Goal: Book appointment/travel/reservation

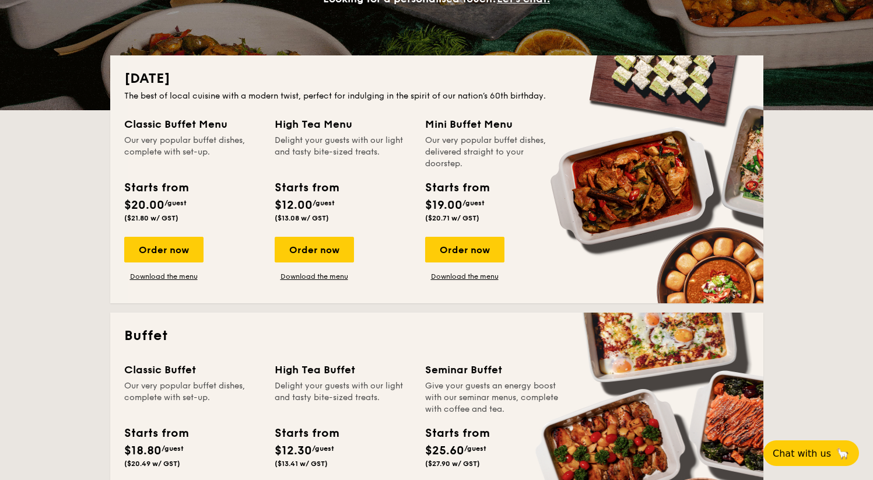
scroll to position [237, 0]
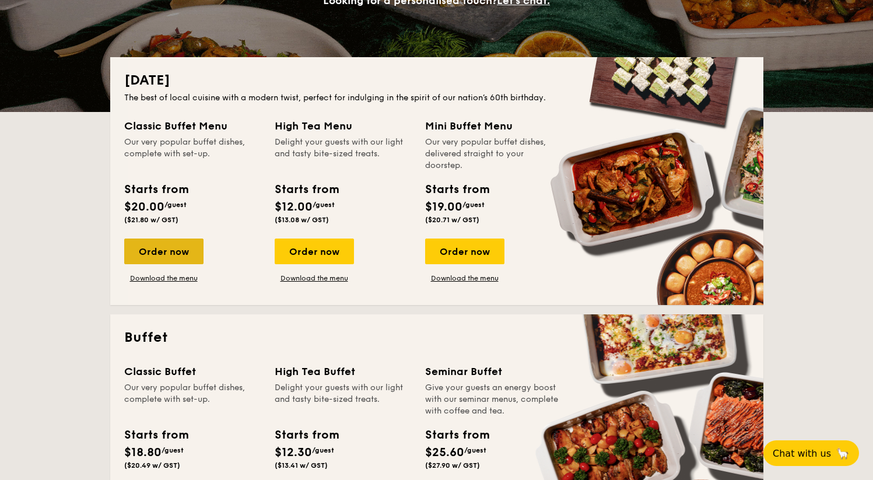
click at [167, 238] on div "Order now" at bounding box center [163, 251] width 79 height 26
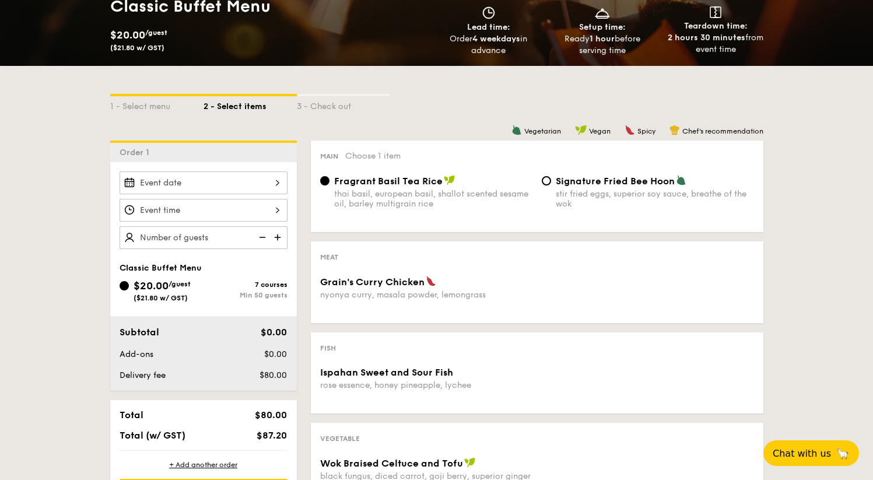
scroll to position [212, 0]
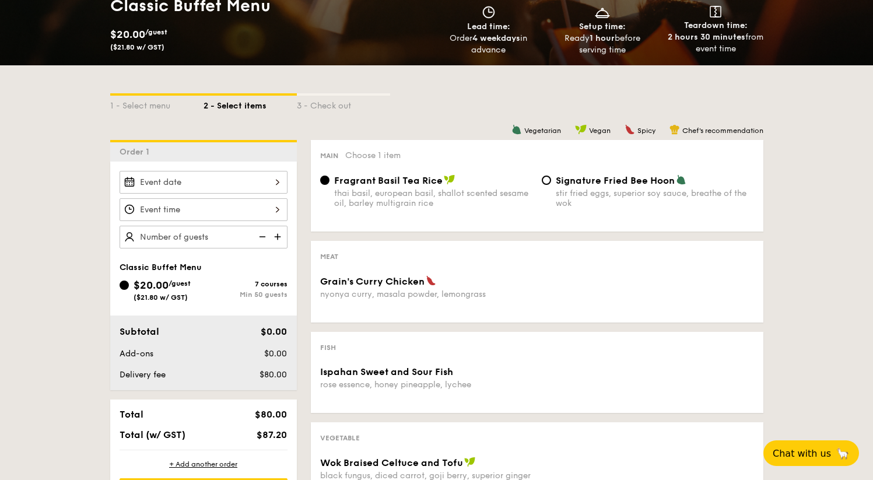
click at [238, 171] on div at bounding box center [204, 182] width 168 height 23
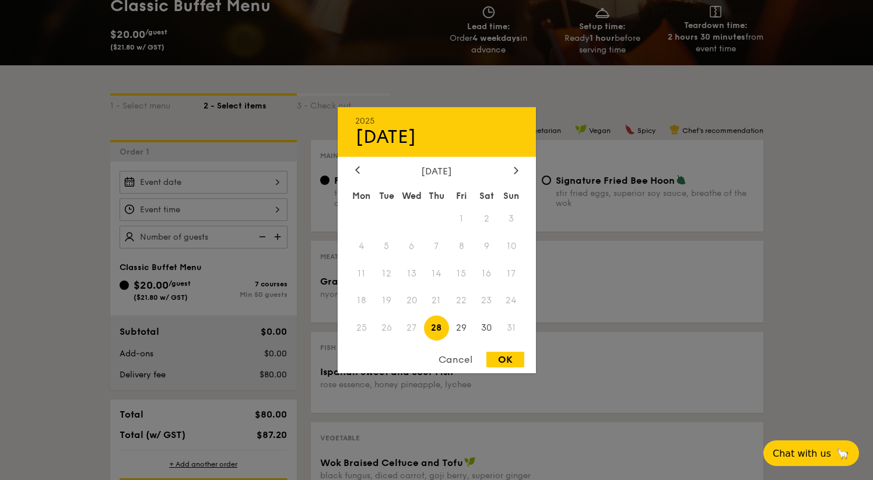
click at [510, 175] on div "[DATE] Mon Tue Wed Thu Fri Sat Sun 1 2 3 4 5 6 7 8 9 10 11 12 13 14 15 16 17 18…" at bounding box center [437, 253] width 198 height 177
click at [520, 169] on div at bounding box center [516, 170] width 10 height 11
click at [485, 247] on span "13" at bounding box center [486, 245] width 25 height 25
click at [512, 346] on div "2025 Aug [DATE] Tue Wed Thu Fri Sat Sun 1 2 3 4 5 6 7 8 9 10 11 12 13 14 15 16 …" at bounding box center [437, 240] width 198 height 266
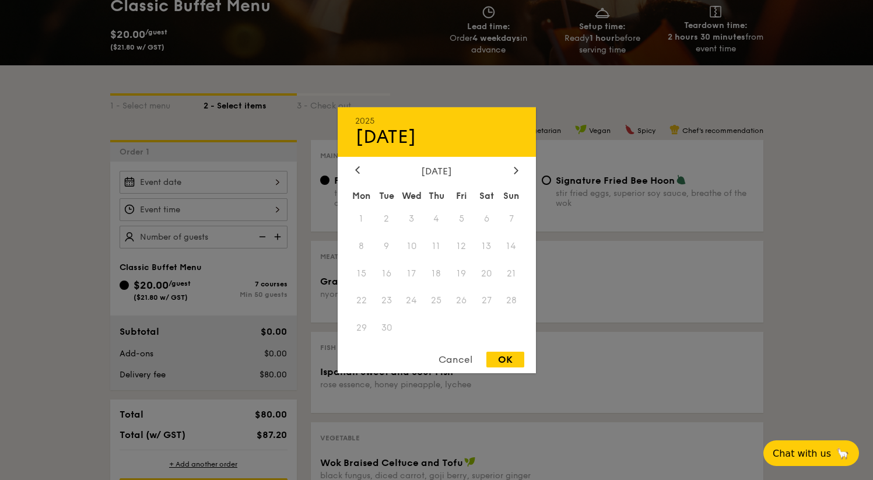
click at [503, 364] on div "OK" at bounding box center [505, 360] width 38 height 16
type input "[DATE]"
click at [219, 171] on div "[DATE] 2025 Aug [DATE] Tue Wed Thu Fri Sat Sun 1 2 3 4 5 6 7 8 9 10 11 12 13 14…" at bounding box center [204, 182] width 168 height 23
click at [514, 167] on icon at bounding box center [515, 170] width 3 height 7
click at [456, 350] on div "2025 Aug [DATE] Tue Wed Thu Fri Sat Sun 1 2 3 4 5 6 7 8 9 10 11 12 13 14 15 16 …" at bounding box center [437, 240] width 198 height 266
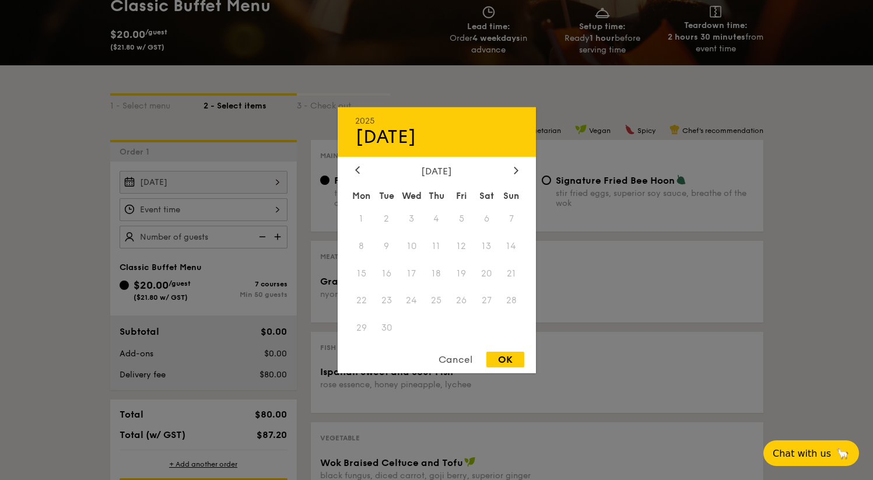
click at [454, 358] on div "Cancel" at bounding box center [455, 360] width 57 height 16
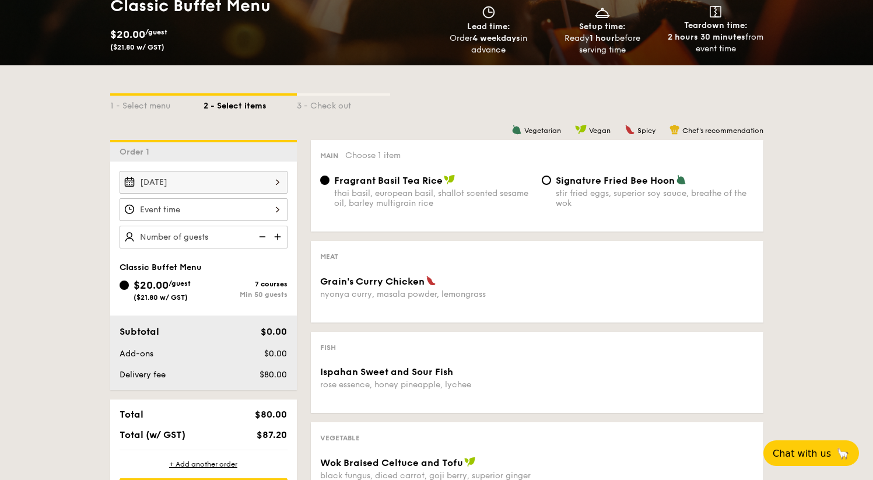
click at [179, 198] on div at bounding box center [204, 209] width 168 height 23
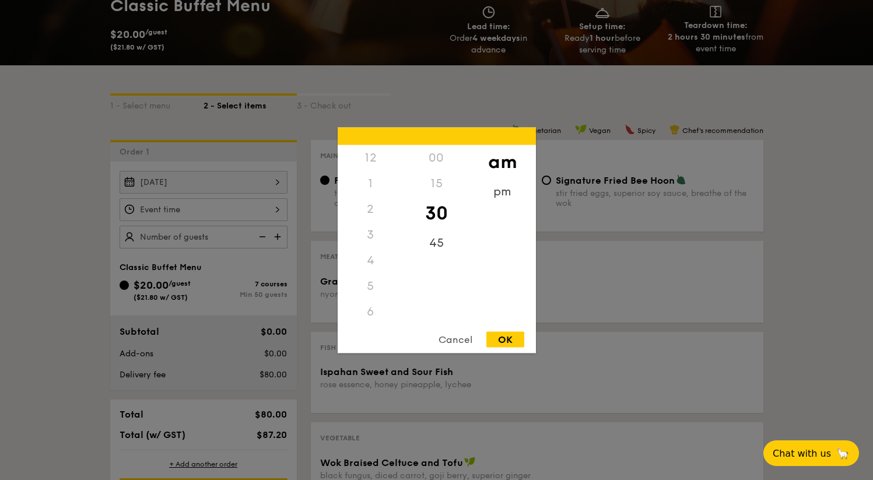
scroll to position [128, 0]
click at [465, 340] on div "Cancel" at bounding box center [455, 339] width 57 height 16
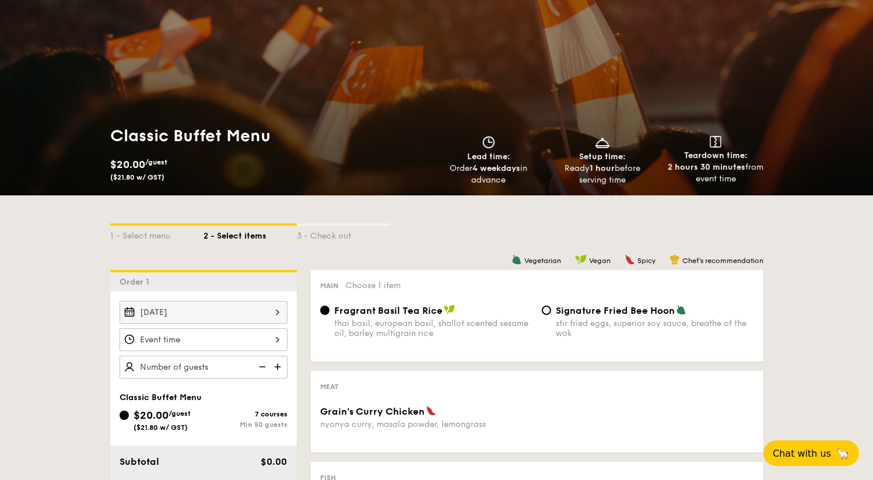
scroll to position [0, 0]
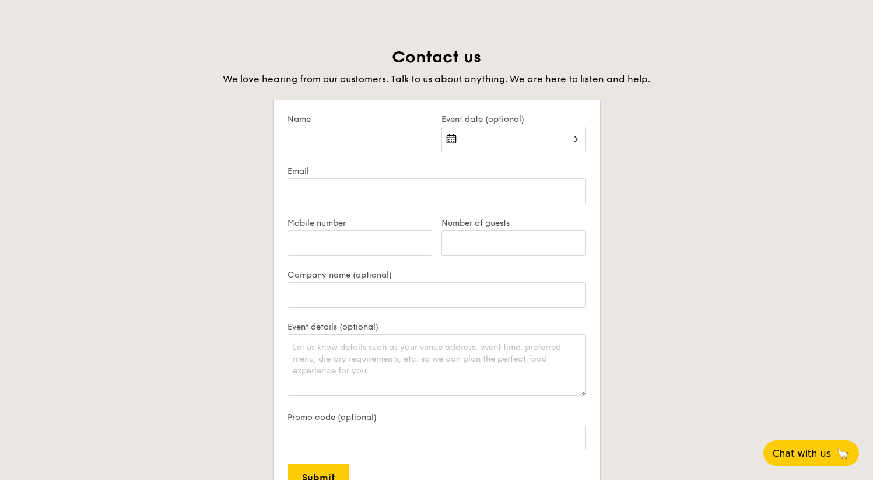
scroll to position [2240, 0]
